Goal: Information Seeking & Learning: Check status

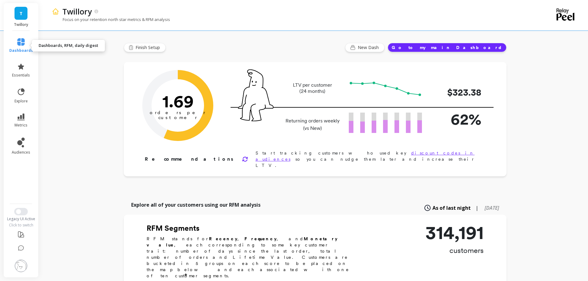
click at [18, 44] on icon at bounding box center [20, 41] width 7 height 7
click at [285, 51] on div "Finish Setup New Dash Go to my main Dashboard" at bounding box center [315, 47] width 383 height 9
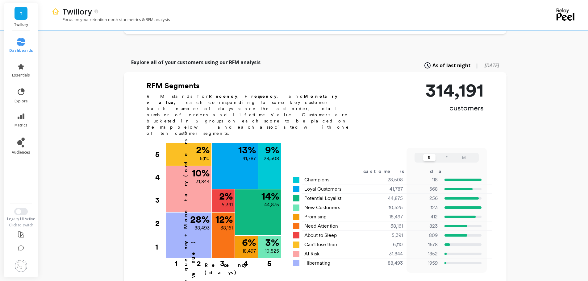
scroll to position [123, 0]
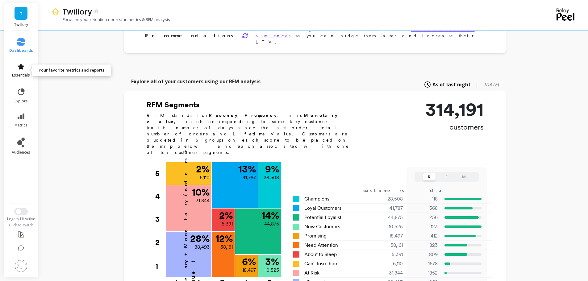
click at [16, 67] on link "essentials" at bounding box center [21, 70] width 24 height 15
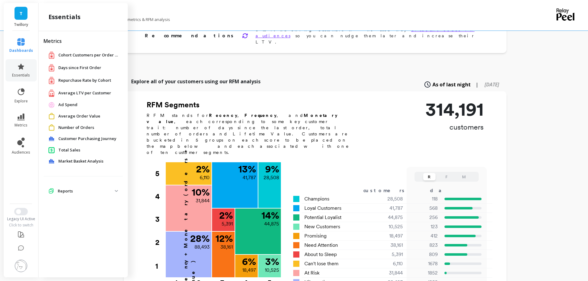
click at [77, 92] on span "Average LTV per Customer" at bounding box center [84, 93] width 53 height 6
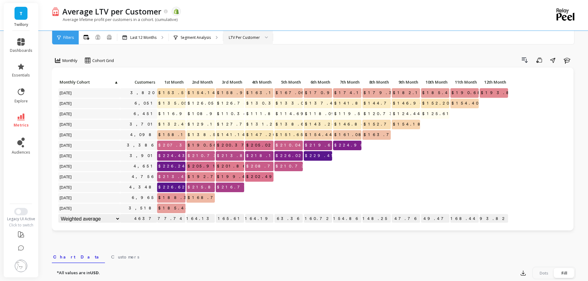
click at [256, 35] on div "LTV Per Customer" at bounding box center [244, 38] width 31 height 6
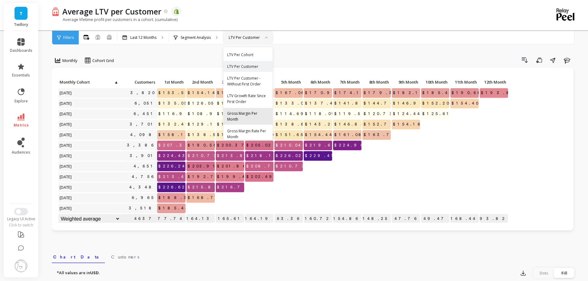
scroll to position [5, 0]
click at [122, 70] on div "Click to create an audience 3,820 $153.51 $154.14 $158.97 $163.17 $167.06 $170.…" at bounding box center [313, 149] width 522 height 163
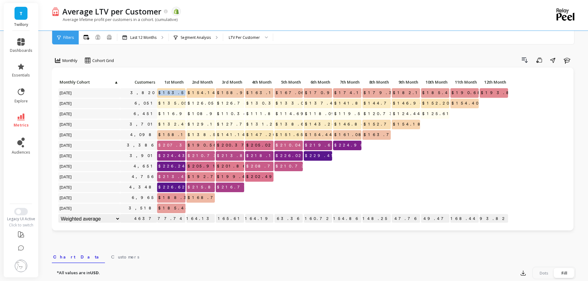
drag, startPoint x: 170, startPoint y: 93, endPoint x: 189, endPoint y: 95, distance: 19.6
click at [189, 95] on div "Click to create an audience 3,820 $153.51 $154.14 $158.97 $163.17 $167.06 $170.…" at bounding box center [283, 151] width 451 height 147
drag, startPoint x: 138, startPoint y: 93, endPoint x: 158, endPoint y: 93, distance: 19.8
click at [158, 93] on div "Click to create an audience 3,820 $153.51 $154.14 $158.97 $163.17 $167.06 $170.…" at bounding box center [283, 151] width 451 height 147
